Goal: Task Accomplishment & Management: Use online tool/utility

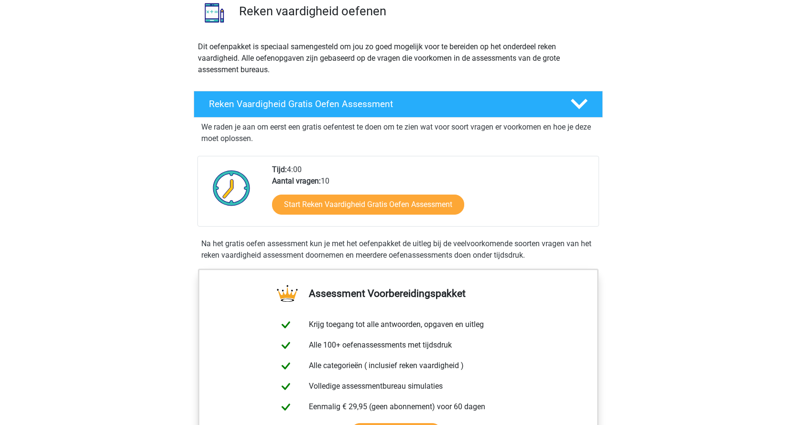
scroll to position [96, 0]
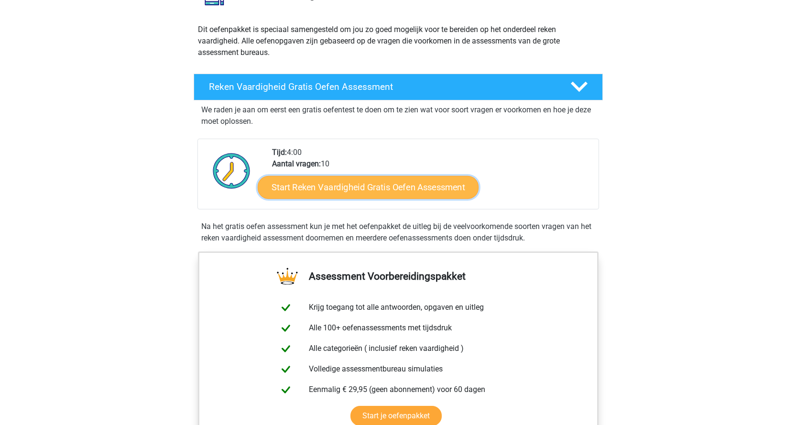
click at [358, 184] on link "Start Reken Vaardigheid Gratis Oefen Assessment" at bounding box center [368, 187] width 221 height 23
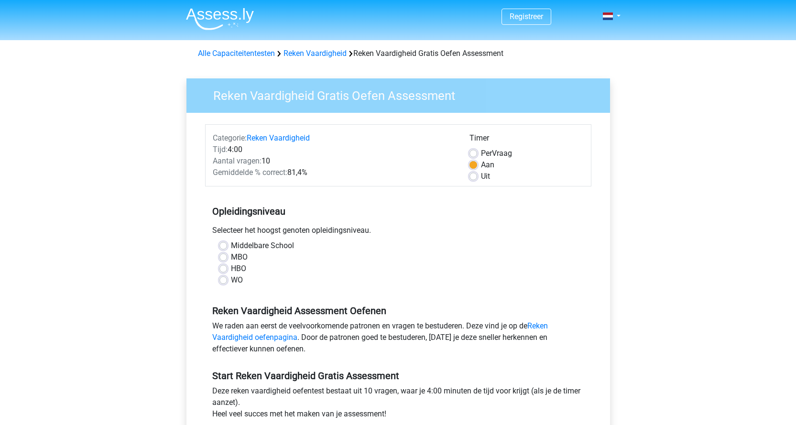
scroll to position [48, 0]
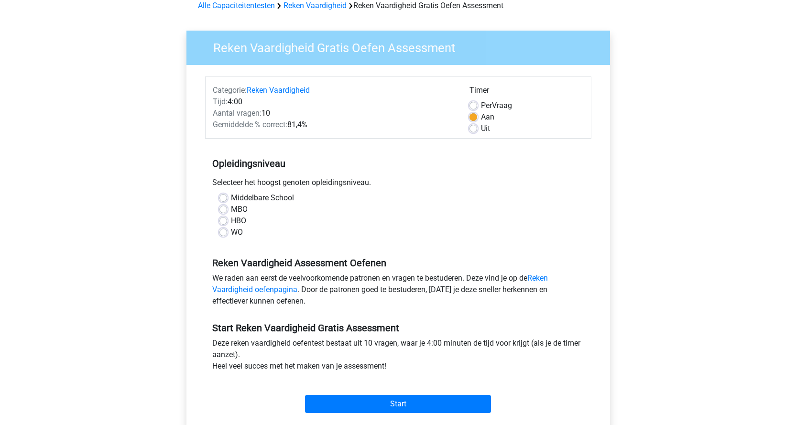
click at [231, 220] on label "HBO" at bounding box center [238, 220] width 15 height 11
click at [225, 220] on input "HBO" at bounding box center [224, 220] width 8 height 10
radio input "true"
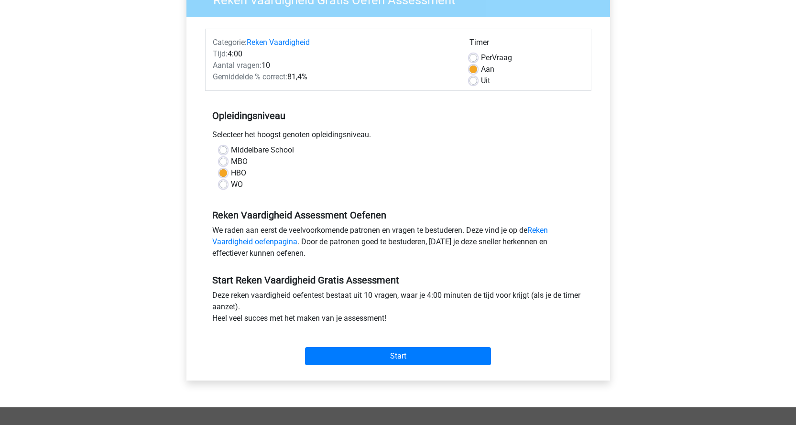
click at [231, 186] on label "WO" at bounding box center [237, 184] width 12 height 11
click at [223, 186] on input "WO" at bounding box center [224, 184] width 8 height 10
radio input "true"
click at [231, 173] on label "HBO" at bounding box center [238, 172] width 15 height 11
click at [223, 173] on input "HBO" at bounding box center [224, 172] width 8 height 10
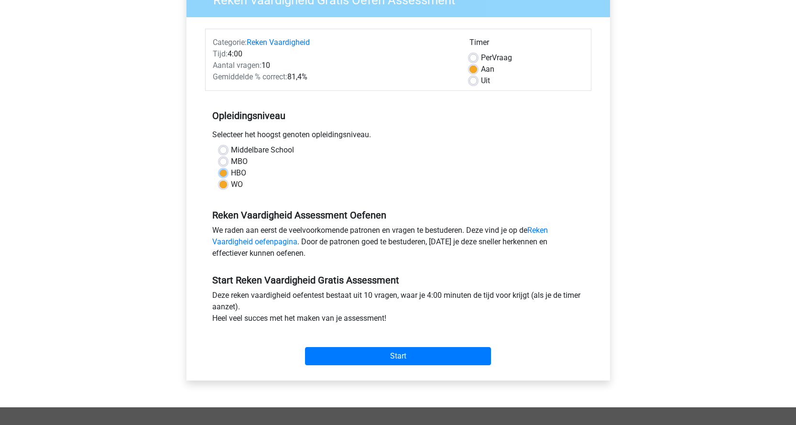
radio input "true"
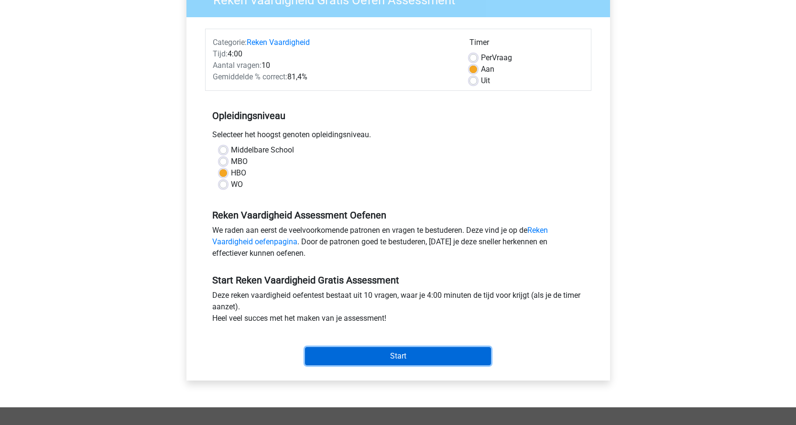
click at [404, 352] on input "Start" at bounding box center [398, 356] width 186 height 18
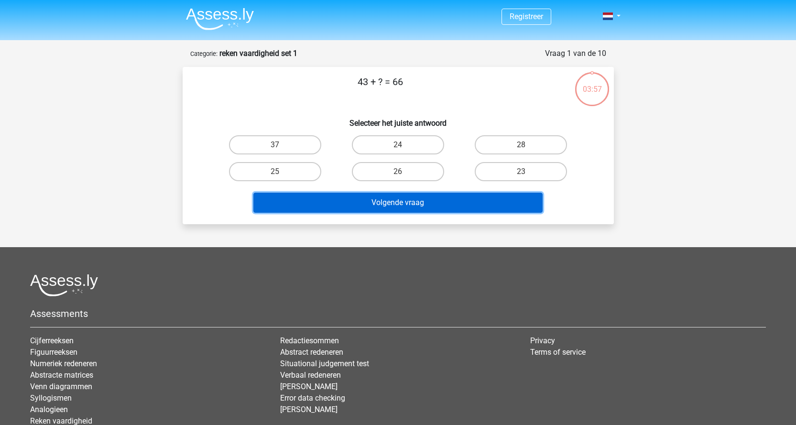
click at [431, 200] on button "Volgende vraag" at bounding box center [397, 203] width 289 height 20
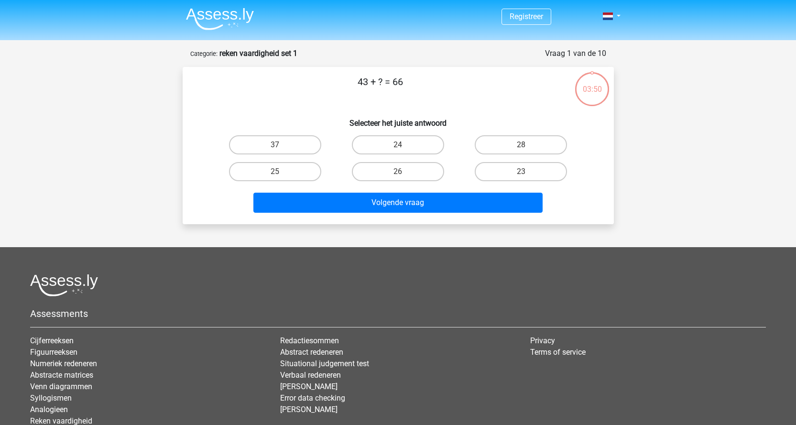
click at [333, 154] on div "26" at bounding box center [275, 144] width 115 height 19
click at [503, 172] on label "23" at bounding box center [521, 171] width 92 height 19
click at [521, 172] on input "23" at bounding box center [524, 175] width 6 height 6
radio input "true"
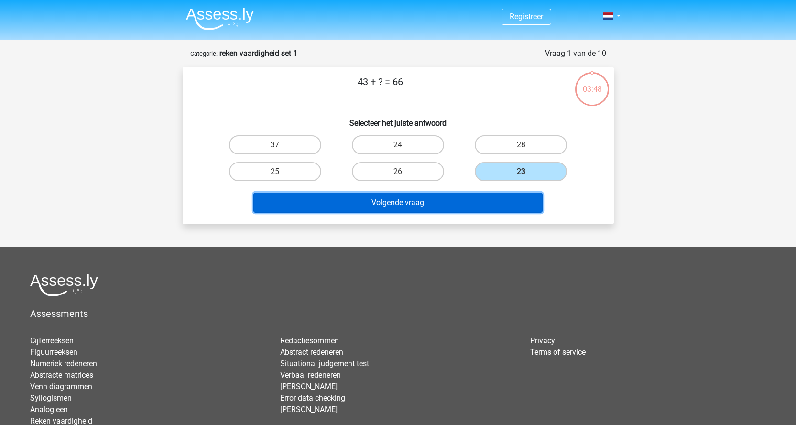
click at [436, 203] on button "Volgende vraag" at bounding box center [397, 203] width 289 height 20
